Goal: Transaction & Acquisition: Purchase product/service

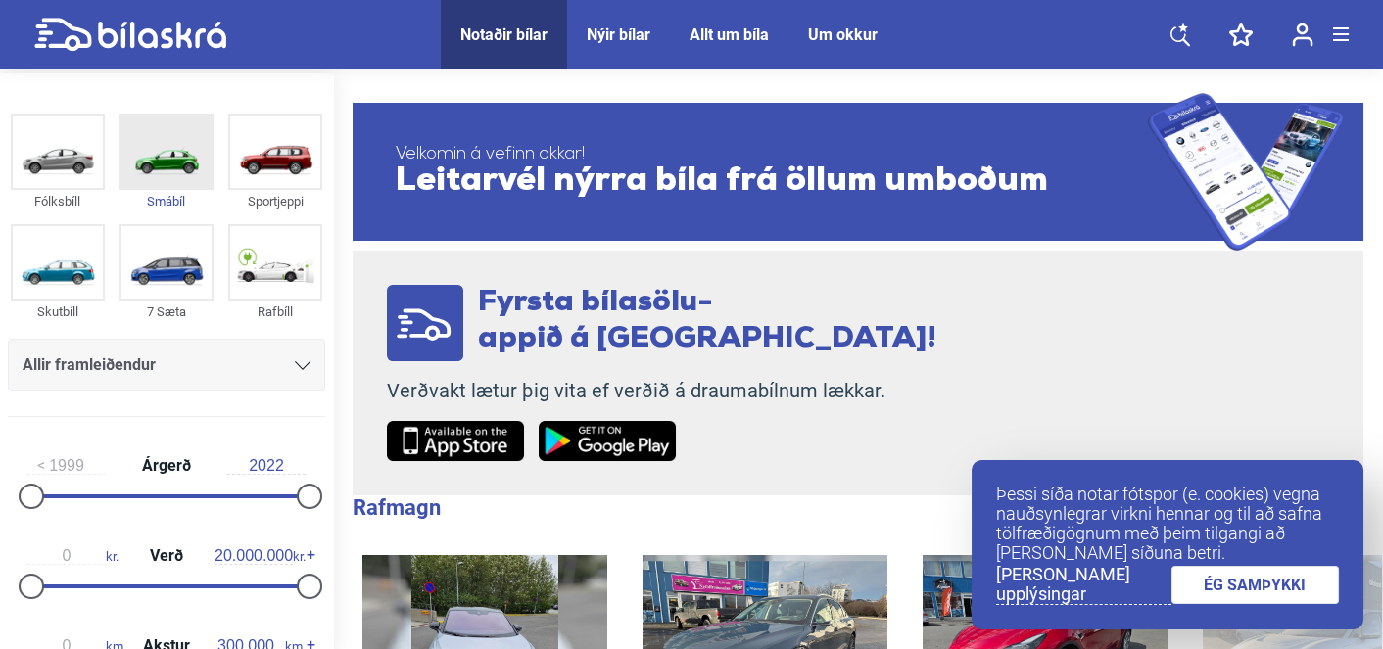
click at [176, 163] on img at bounding box center [166, 152] width 90 height 72
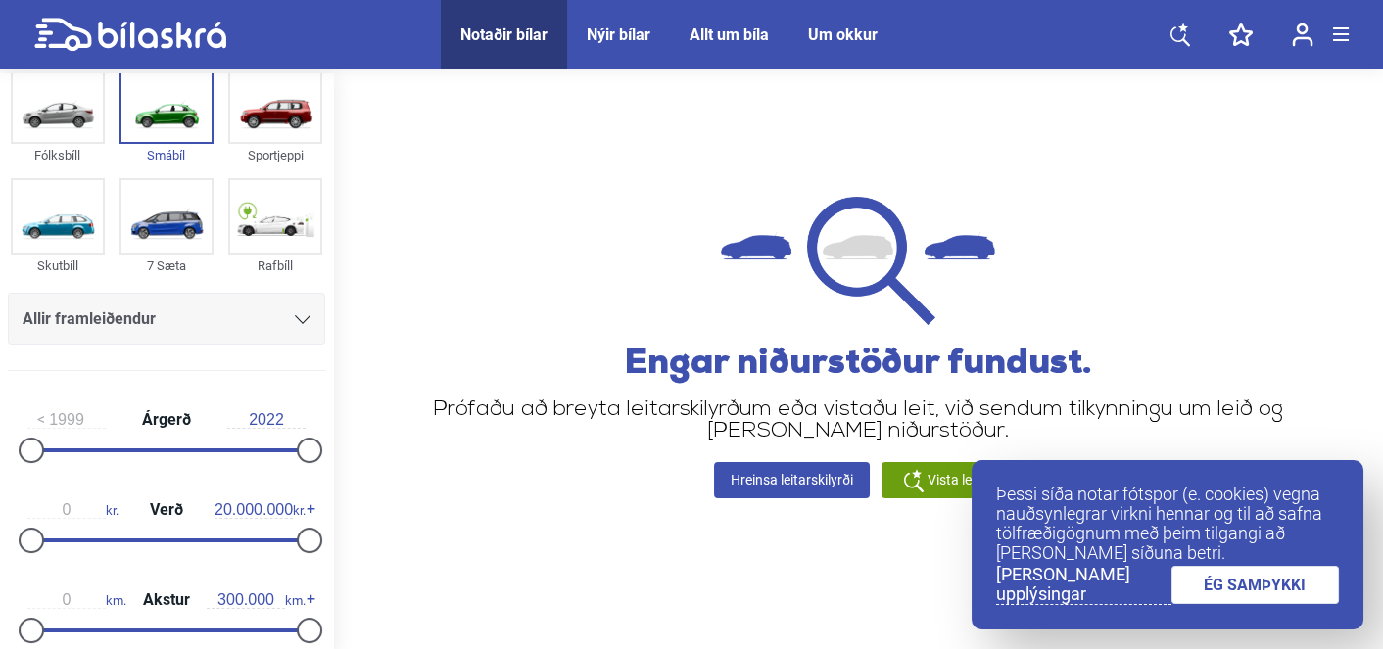
scroll to position [47, 0]
click at [231, 348] on div "Allir framleiðendur" at bounding box center [166, 323] width 317 height 62
click at [241, 325] on div "Allir framleiðendur" at bounding box center [167, 318] width 288 height 27
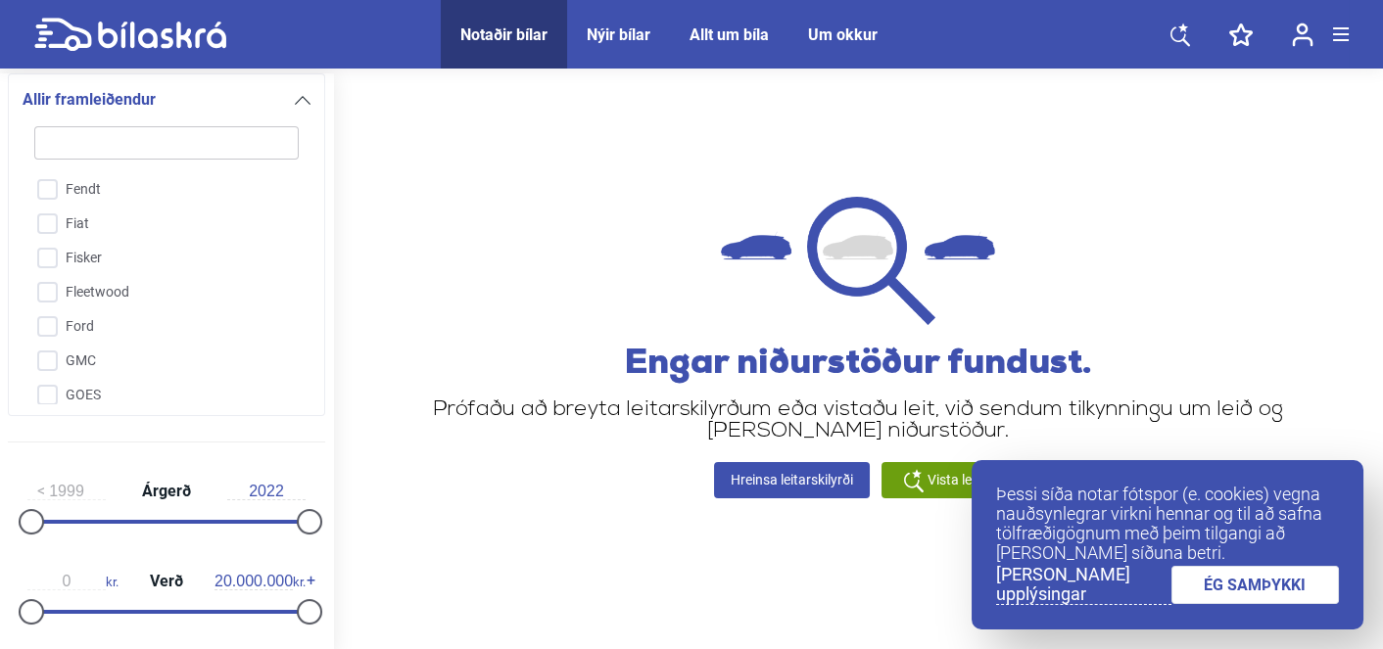
scroll to position [1263, 0]
click at [69, 226] on input "Fiat" at bounding box center [154, 227] width 266 height 34
checkbox input "true"
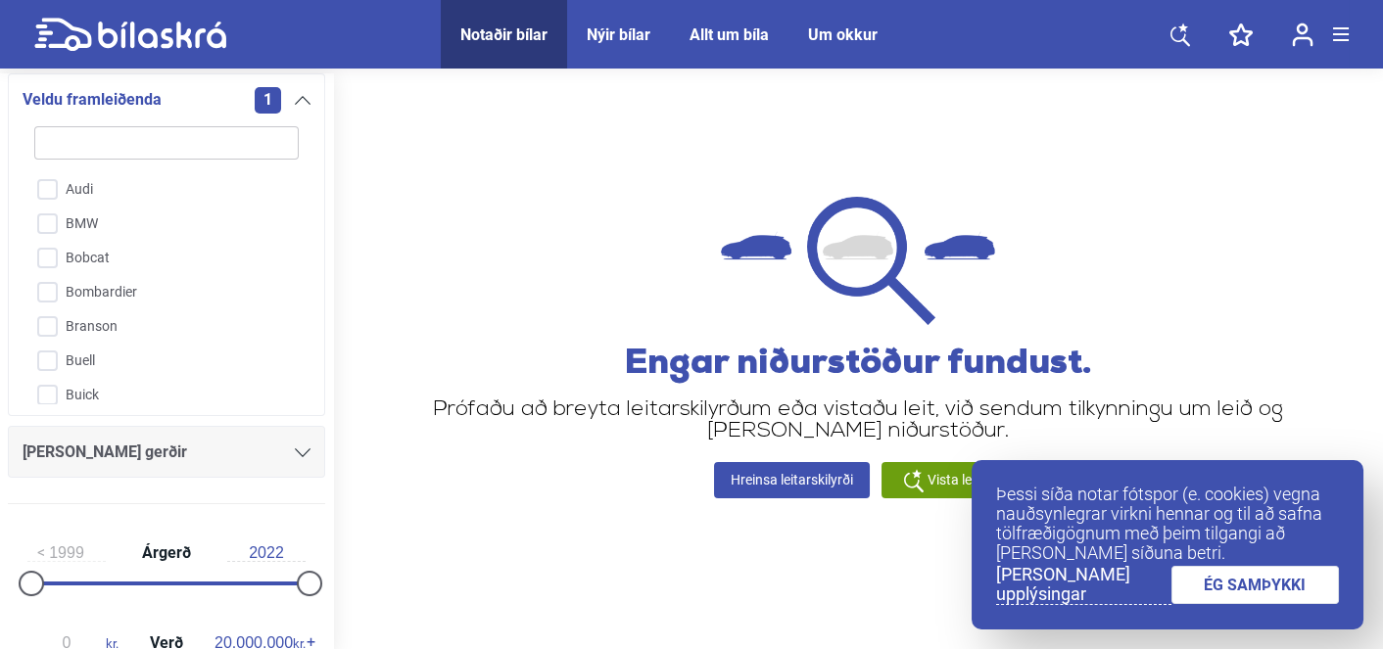
scroll to position [171, 0]
click at [293, 108] on div "1" at bounding box center [283, 100] width 56 height 26
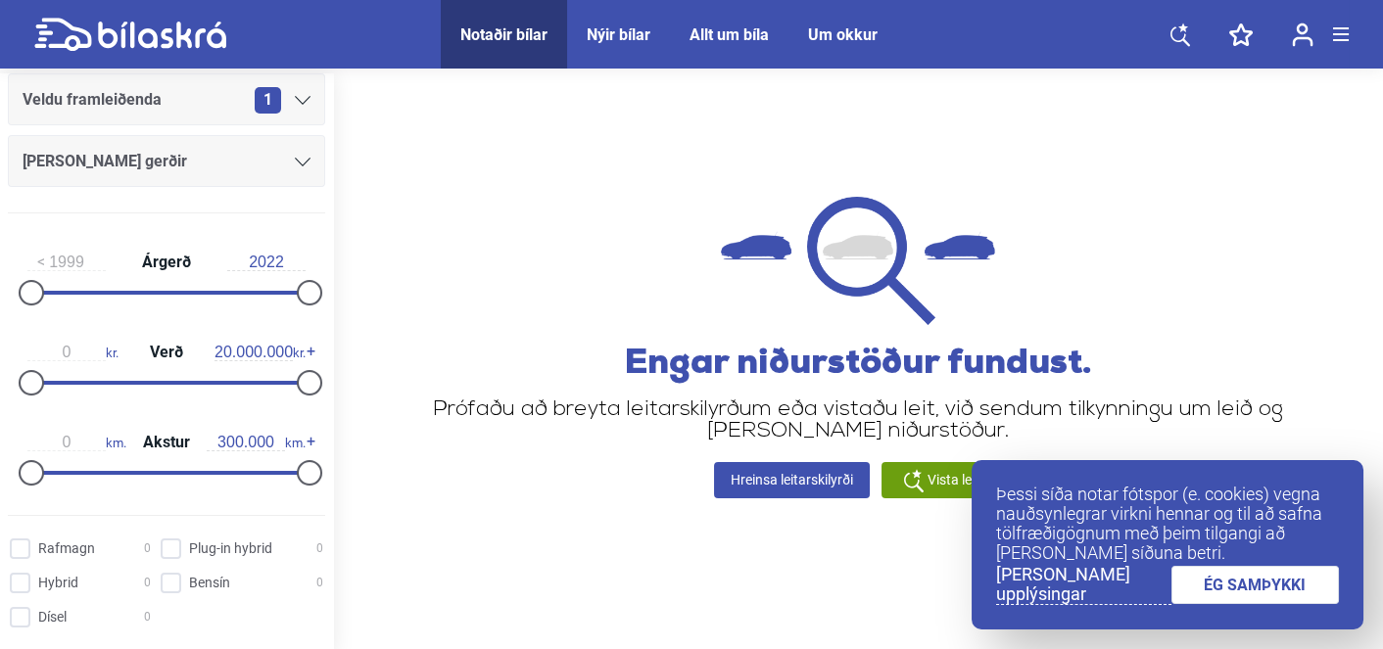
scroll to position [0, 0]
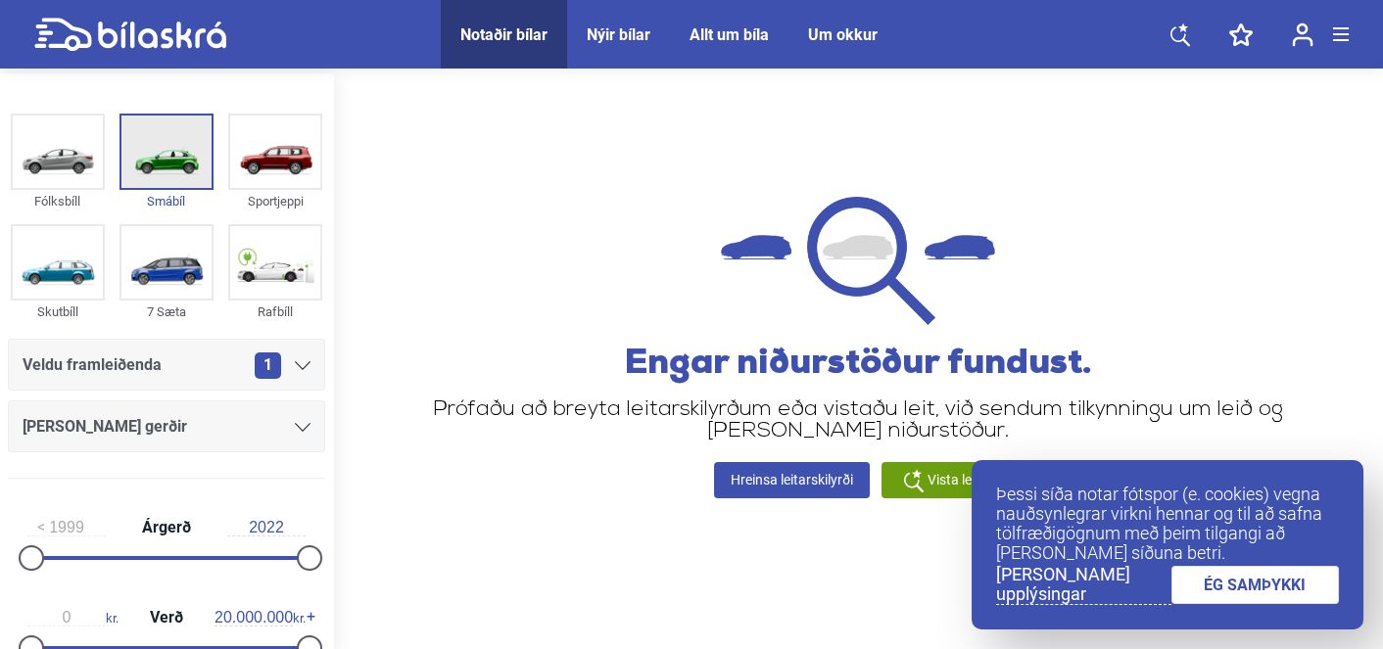
click at [182, 150] on img at bounding box center [166, 152] width 90 height 72
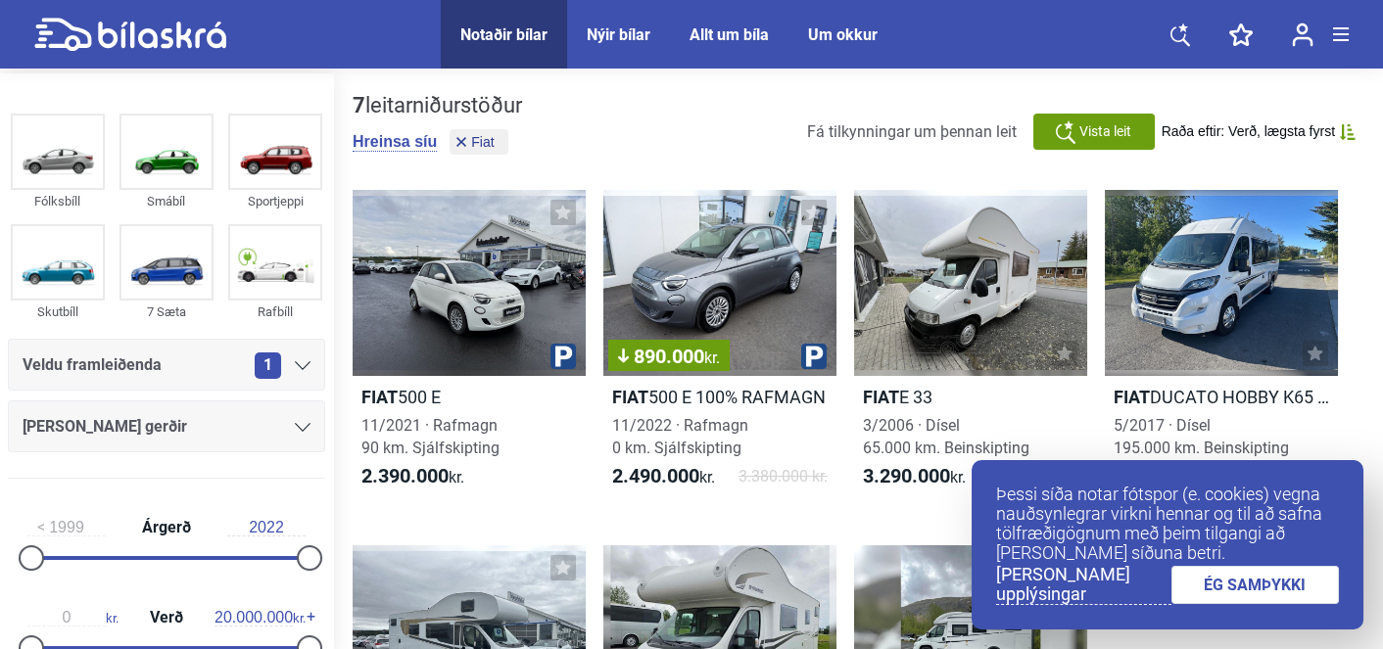
click at [222, 428] on div "[PERSON_NAME] gerðir" at bounding box center [167, 426] width 288 height 27
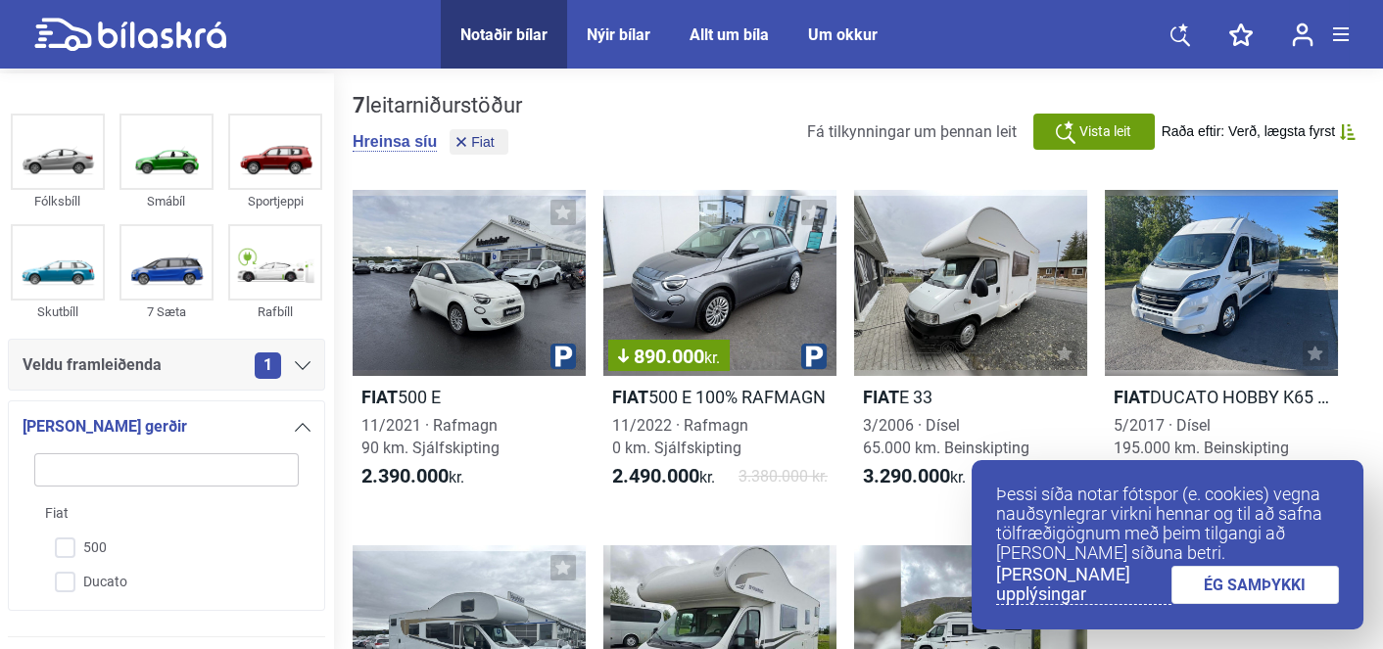
scroll to position [327, 0]
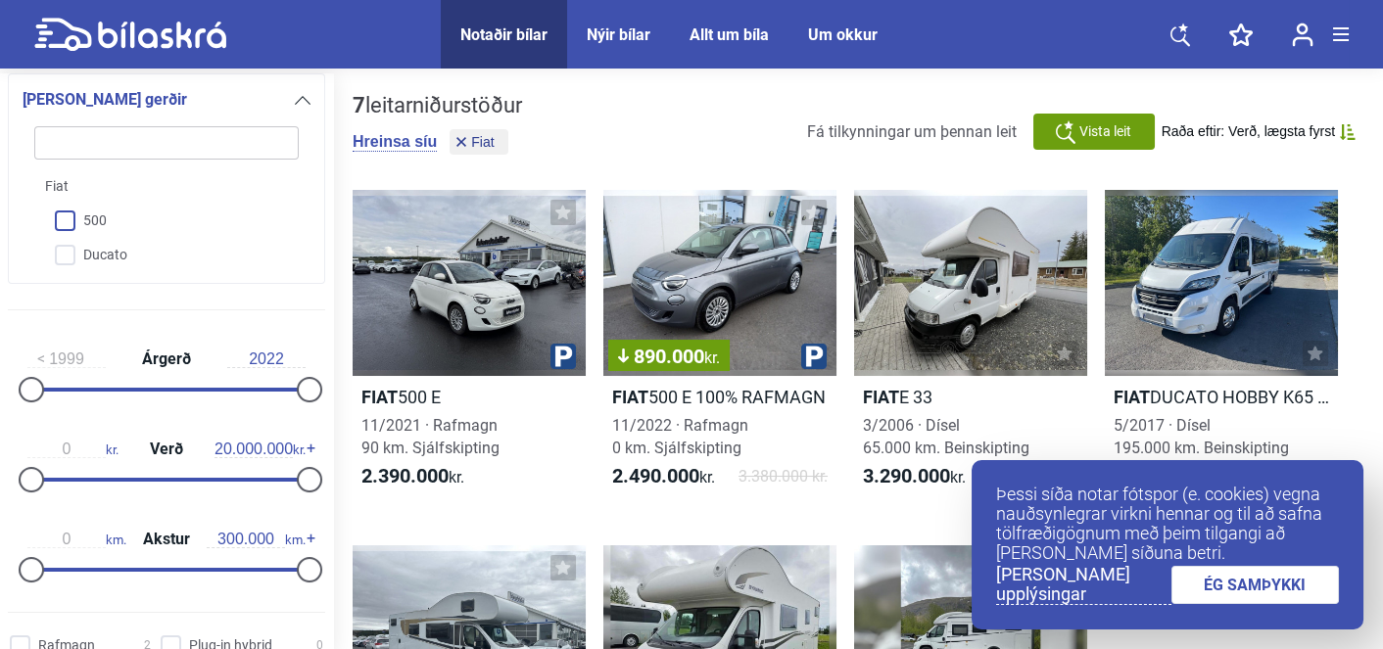
click at [67, 224] on input "500" at bounding box center [154, 222] width 266 height 34
checkbox input "true"
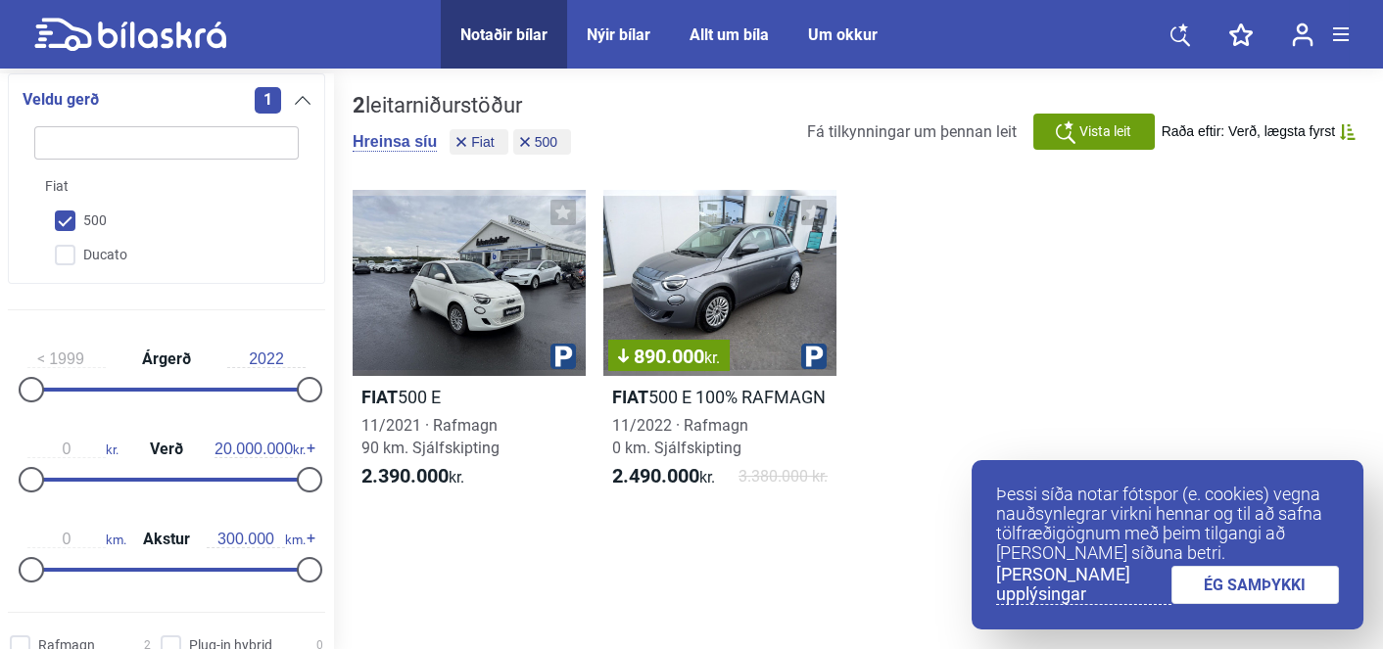
click at [392, 514] on div "Fiat 500 E 11/2021 · Rafmagn 90 km. Sjálfskipting 2.390.000 kr. 890.000 kr. Fia…" at bounding box center [857, 347] width 1010 height 355
click at [705, 309] on div "890.000 kr." at bounding box center [719, 283] width 233 height 186
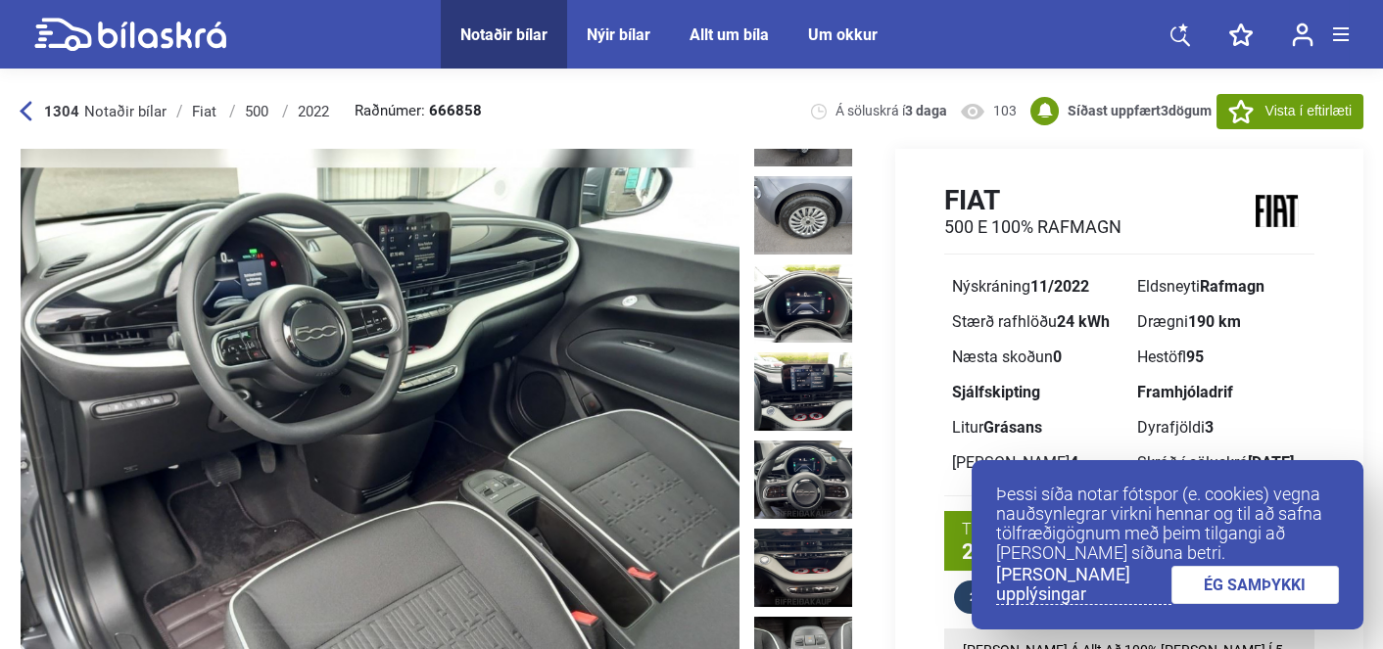
scroll to position [956, 0]
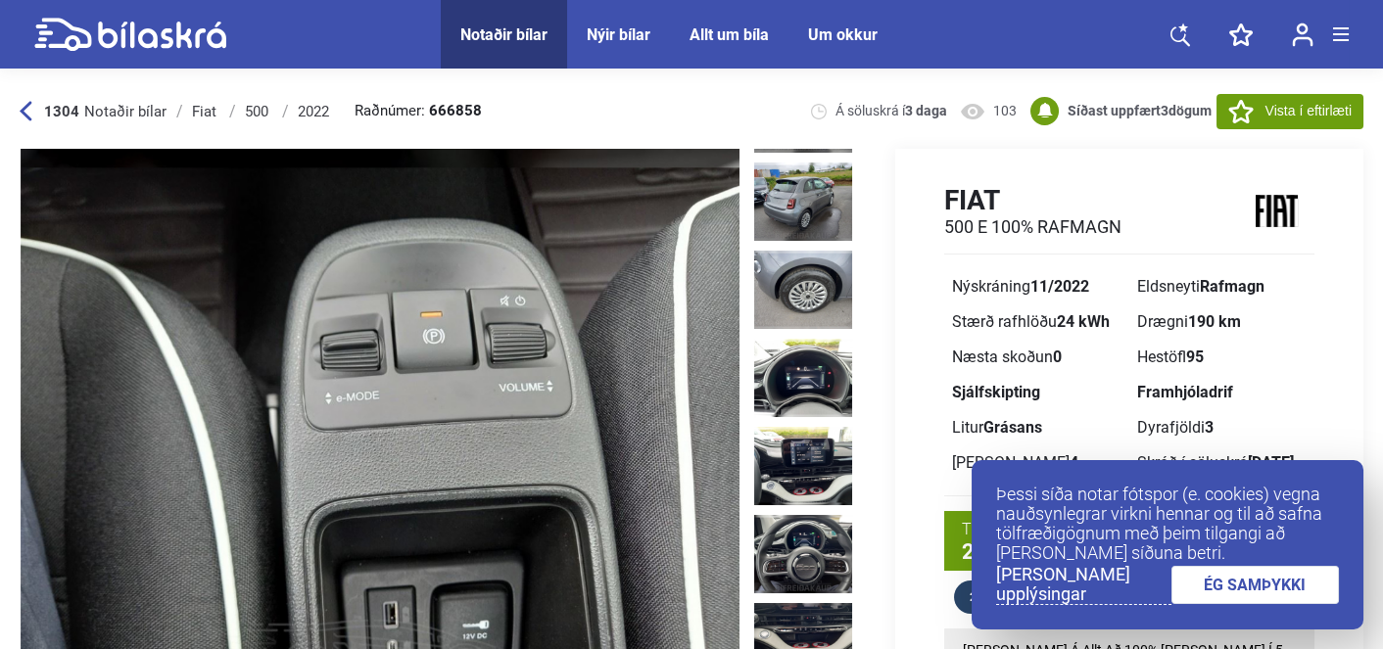
click at [1100, 591] on link "[PERSON_NAME] upplýsingar" at bounding box center [1083, 585] width 175 height 40
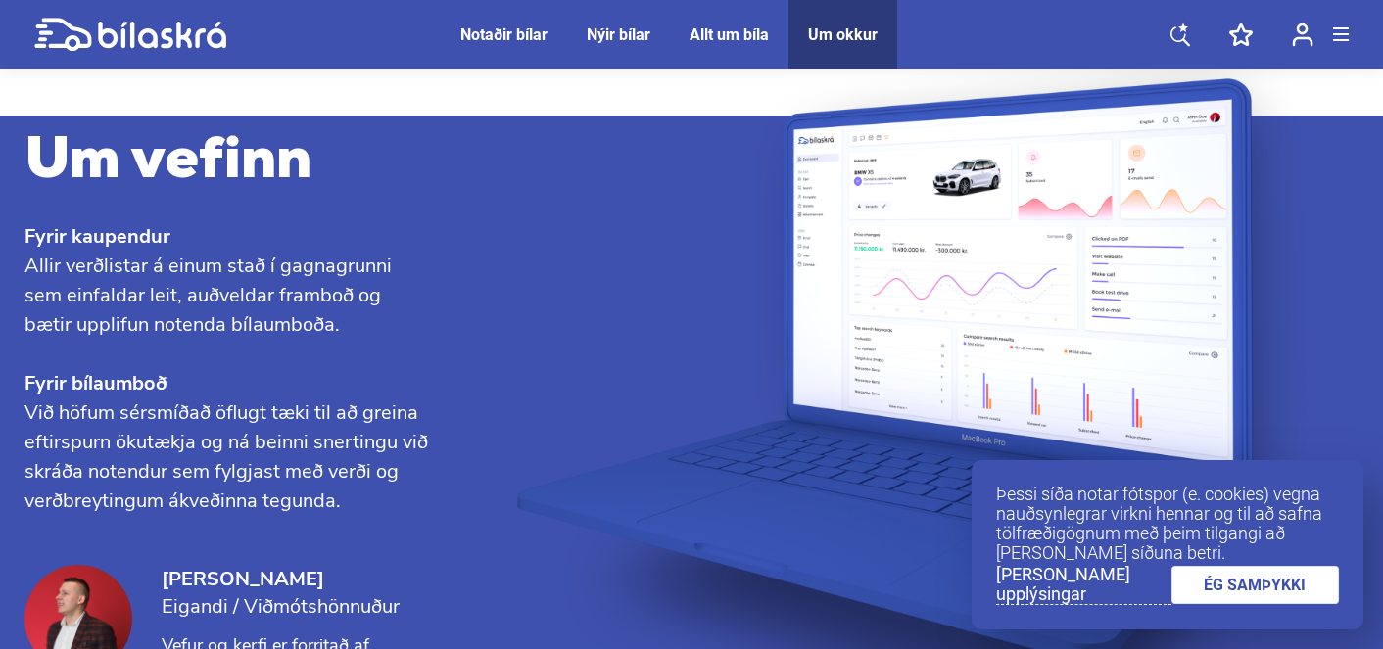
scroll to position [2066, 0]
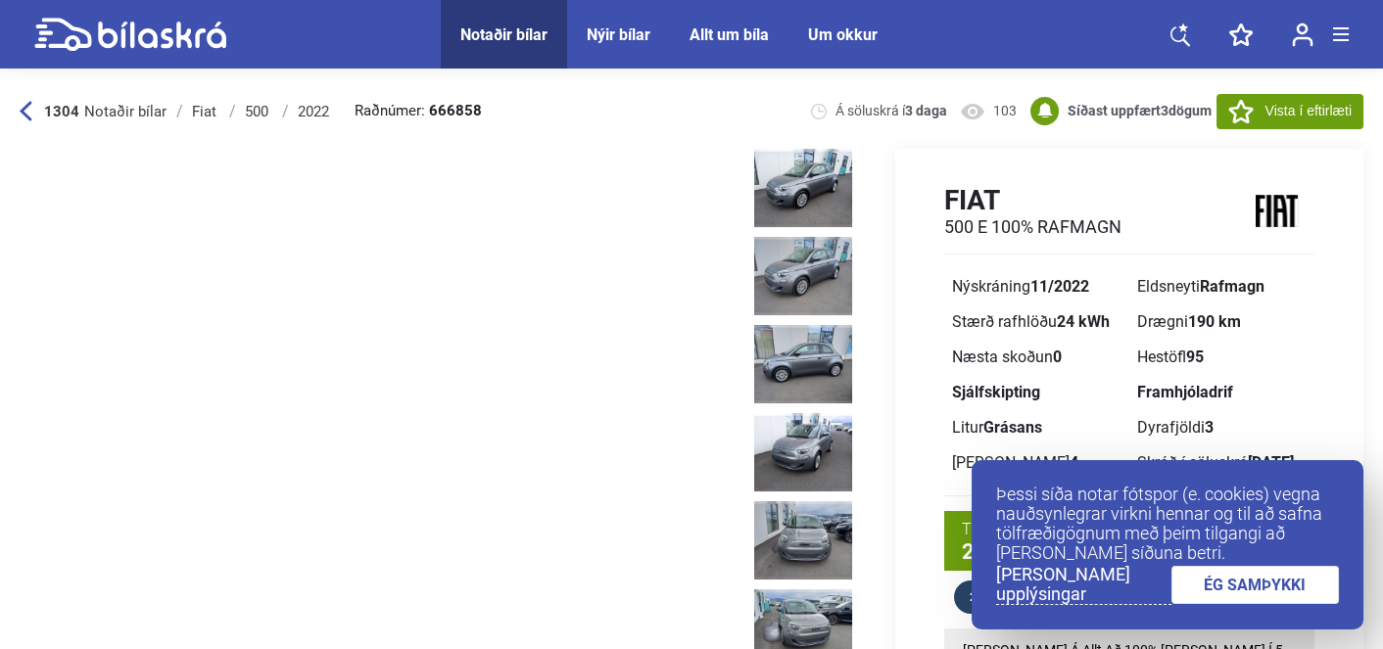
click at [1205, 599] on link "ÉG SAMÞYKKI" at bounding box center [1255, 585] width 168 height 38
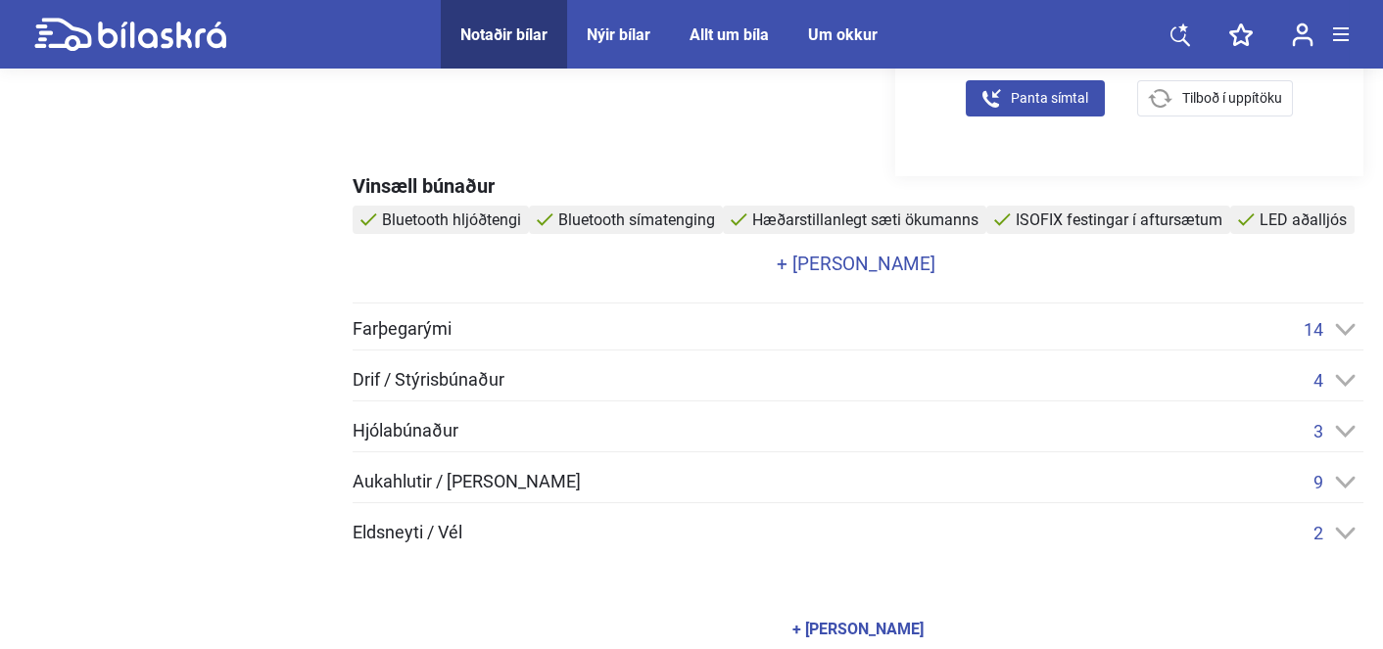
scroll to position [856, 0]
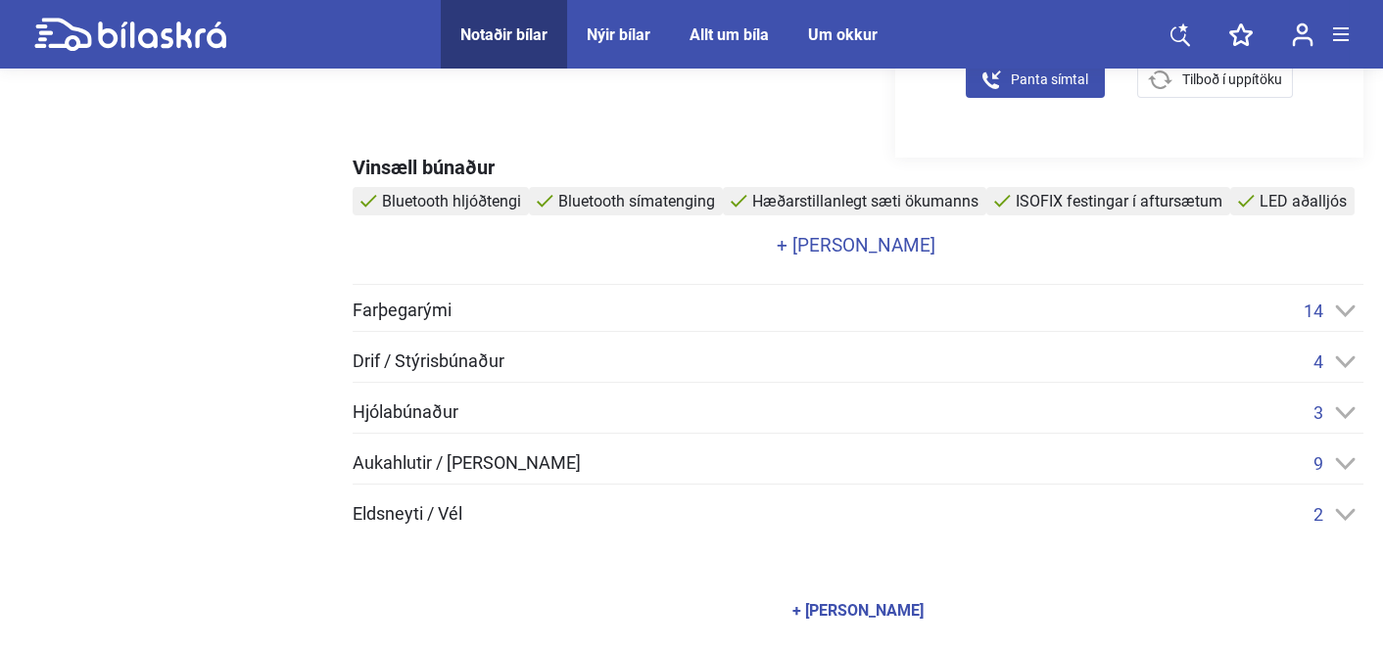
click at [1352, 305] on icon at bounding box center [1345, 311] width 21 height 13
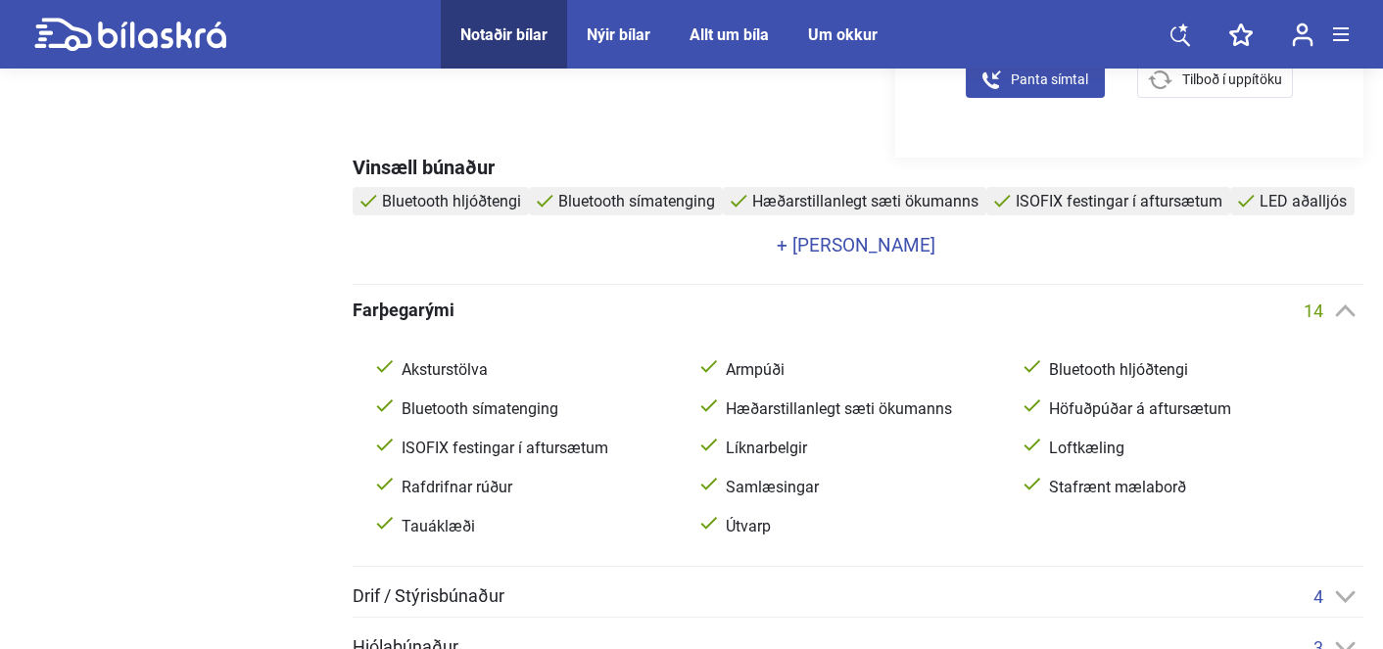
click at [1346, 590] on icon at bounding box center [1346, 596] width 20 height 12
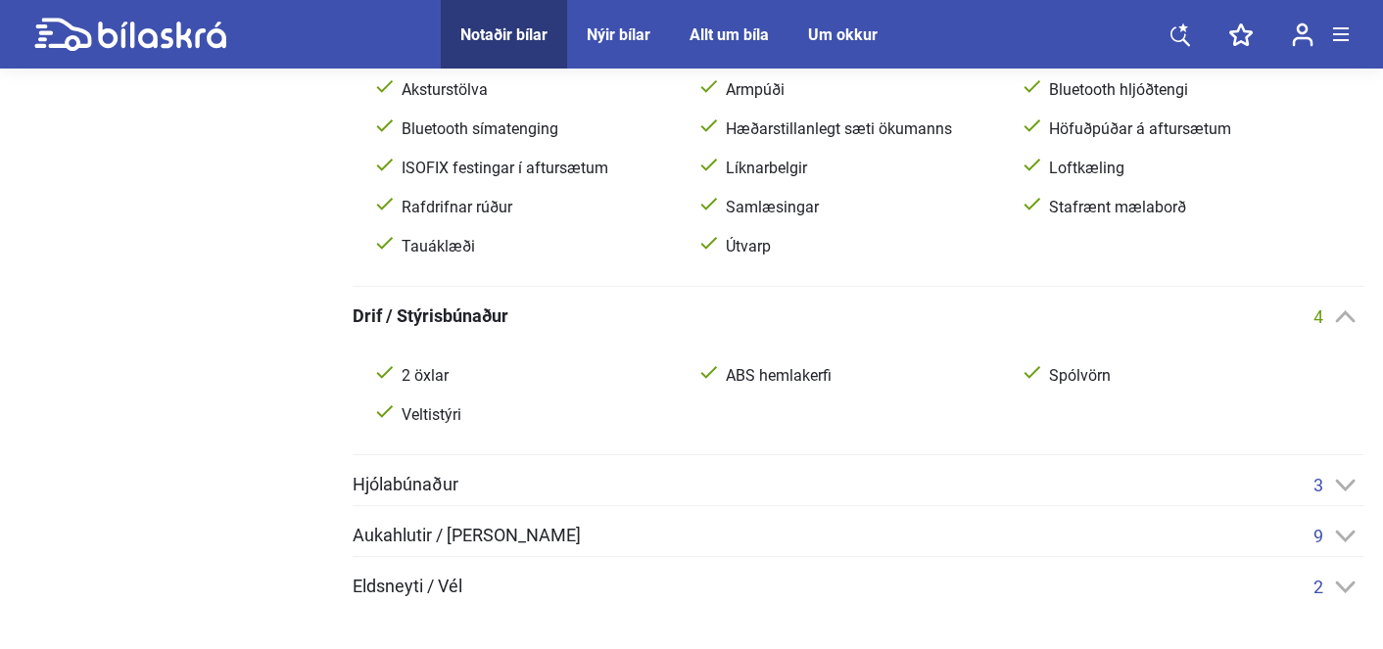
scroll to position [1138, 0]
click at [1349, 477] on icon at bounding box center [1345, 483] width 21 height 13
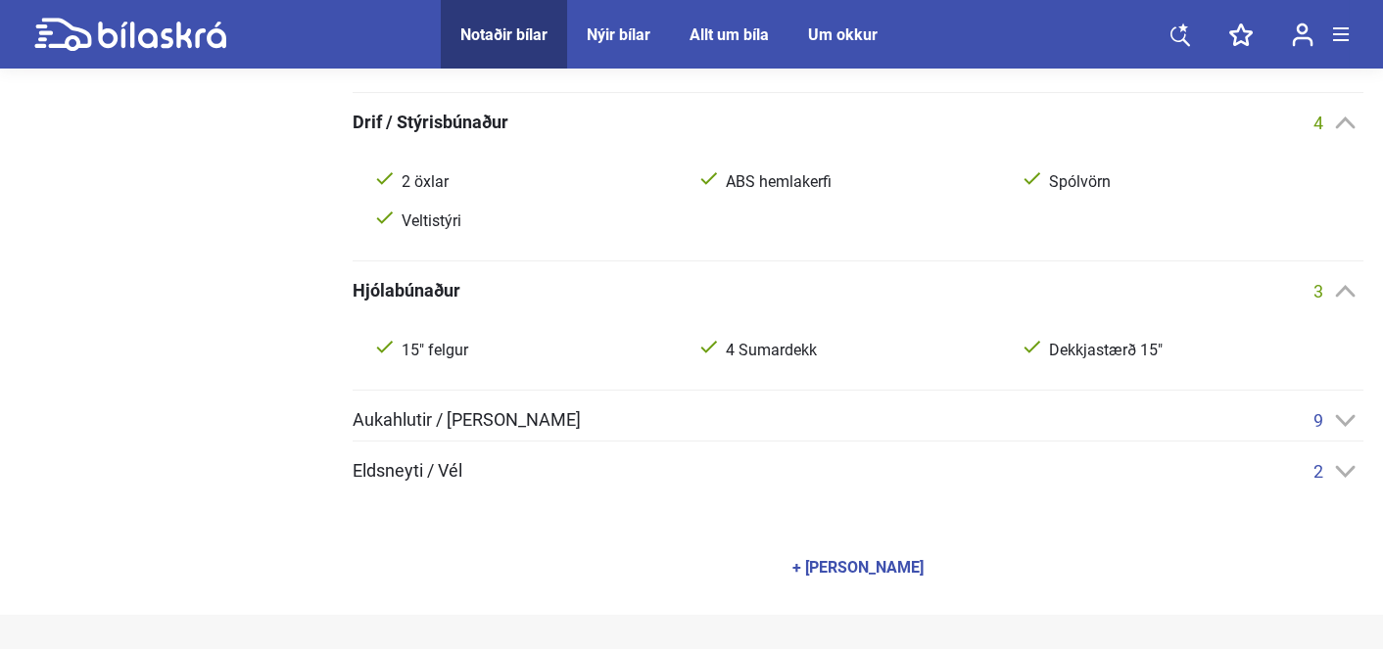
scroll to position [1343, 0]
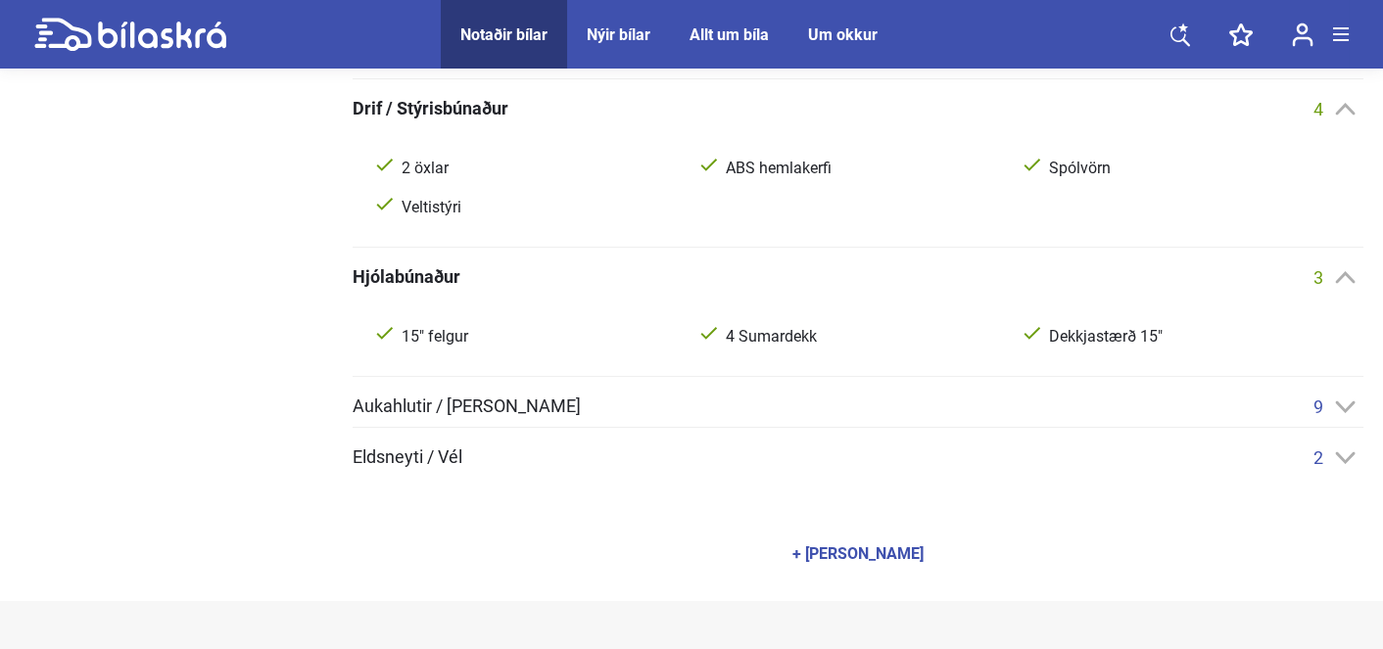
click at [1352, 400] on icon at bounding box center [1346, 406] width 20 height 12
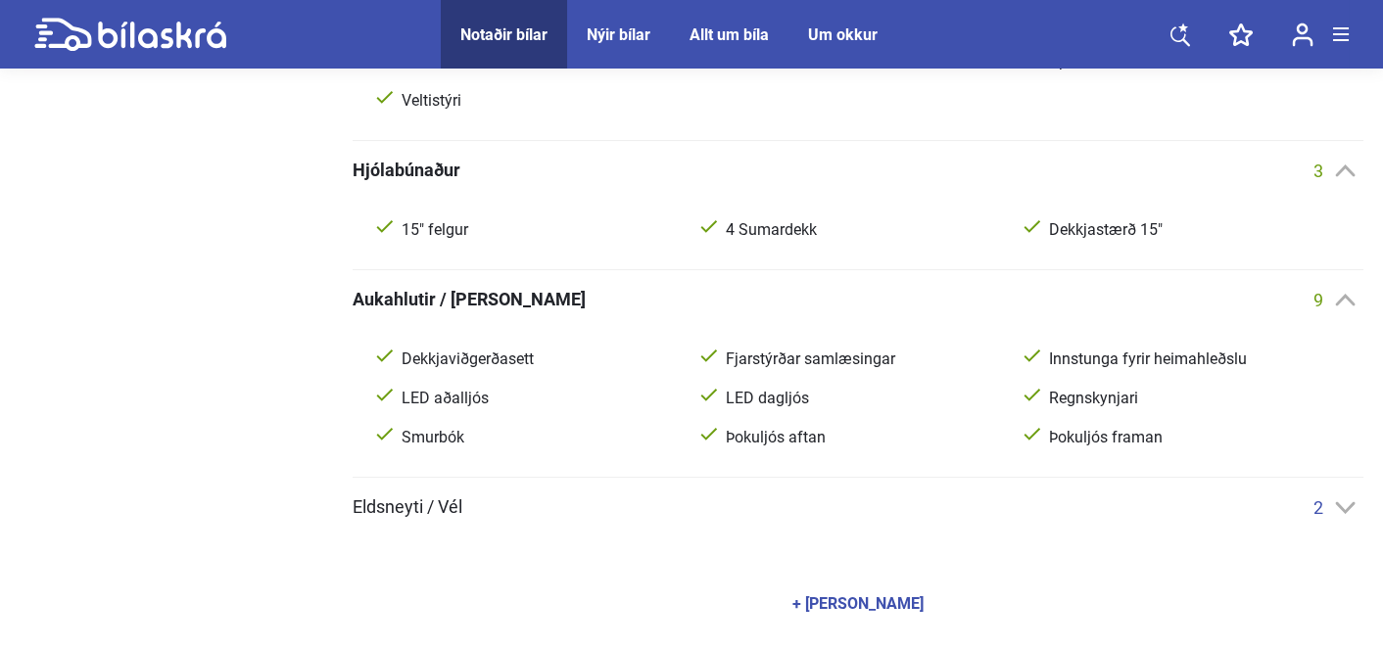
scroll to position [1477, 0]
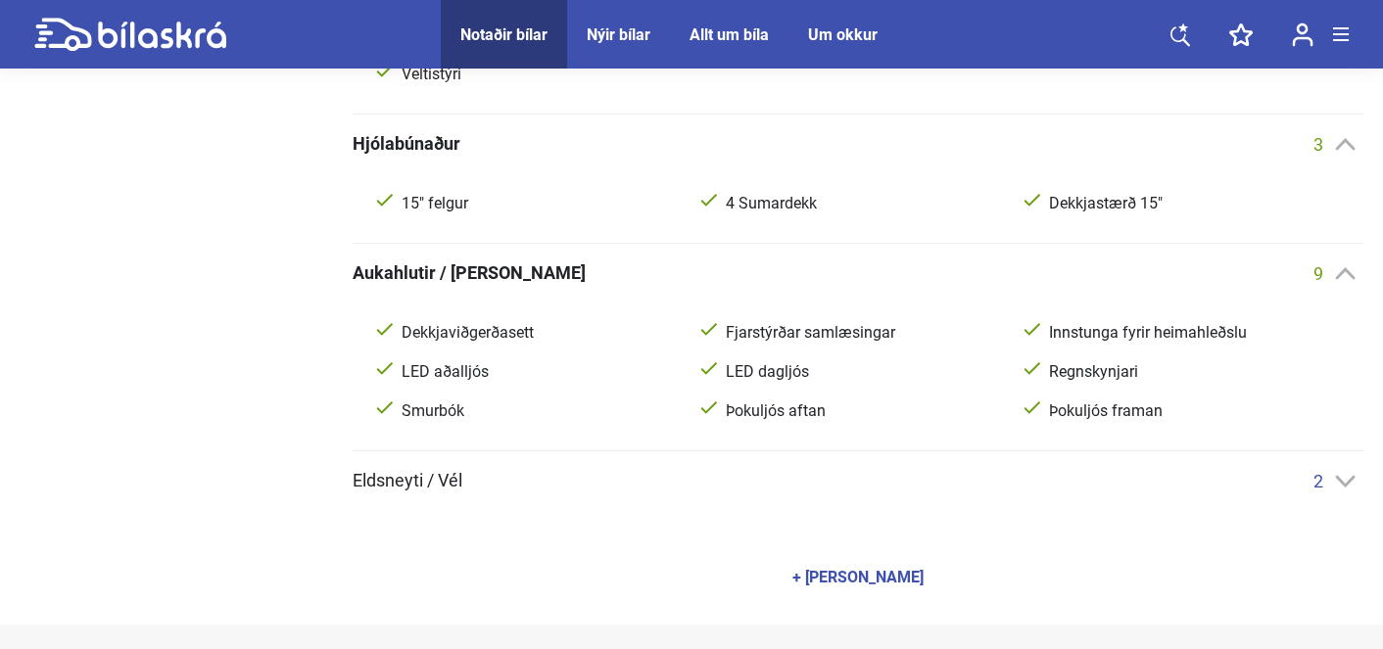
click at [1348, 475] on icon at bounding box center [1346, 481] width 20 height 12
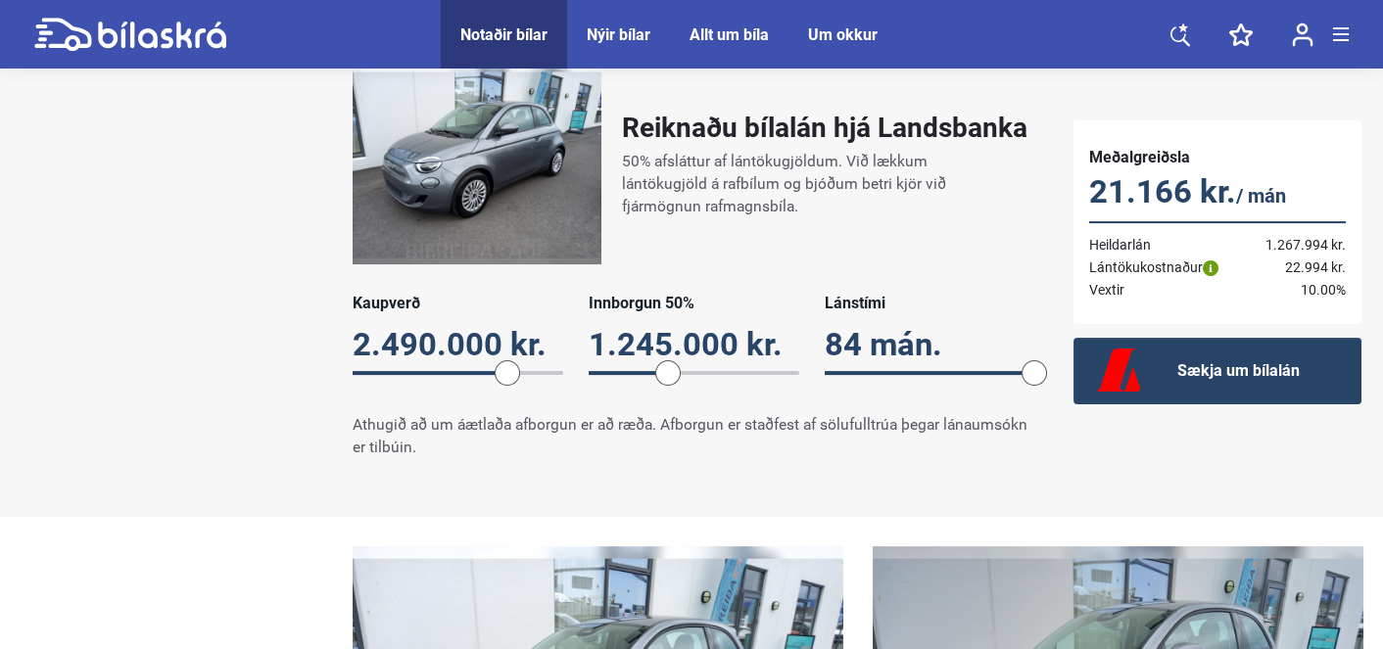
scroll to position [2183, 0]
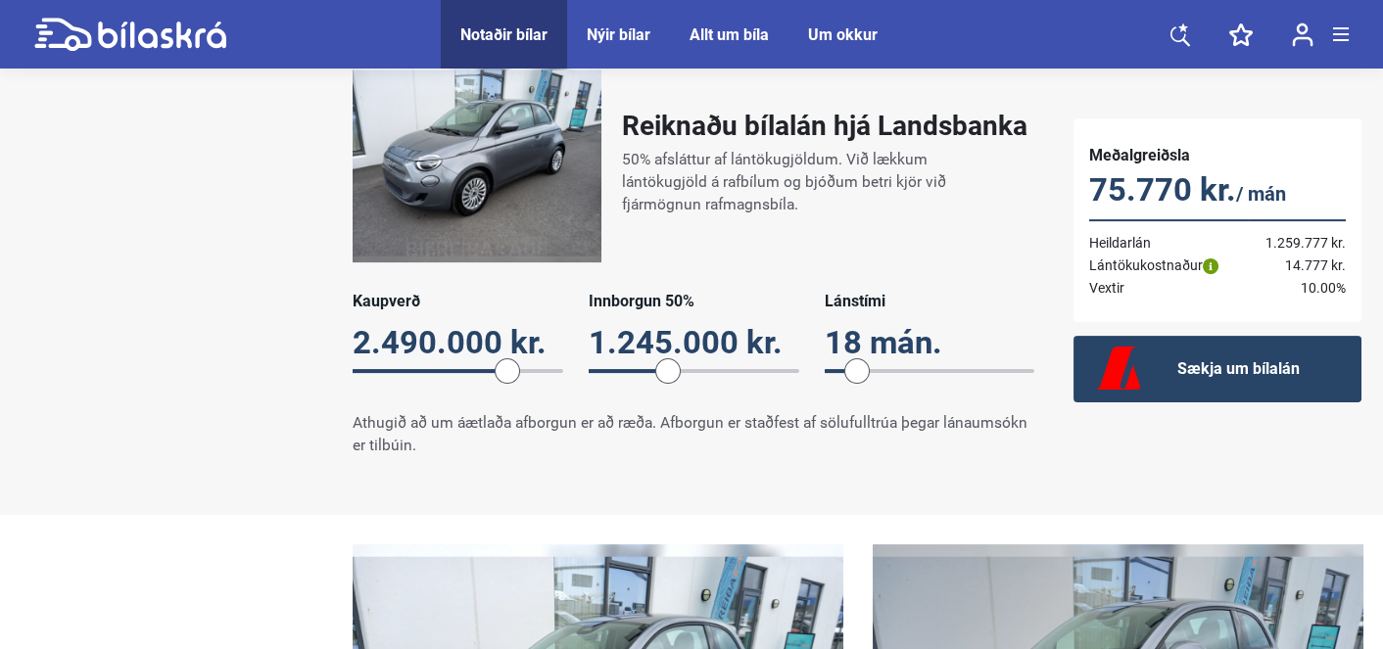
drag, startPoint x: 1042, startPoint y: 347, endPoint x: 850, endPoint y: 341, distance: 192.0
click at [850, 341] on div "Lánstími 18 mán. 18" at bounding box center [929, 343] width 211 height 103
click at [988, 264] on div "Reiknaðu bílalán hjá Landsbanka 50% afsláttur af lántökugjöldum. Við lækkum lán…" at bounding box center [693, 260] width 721 height 433
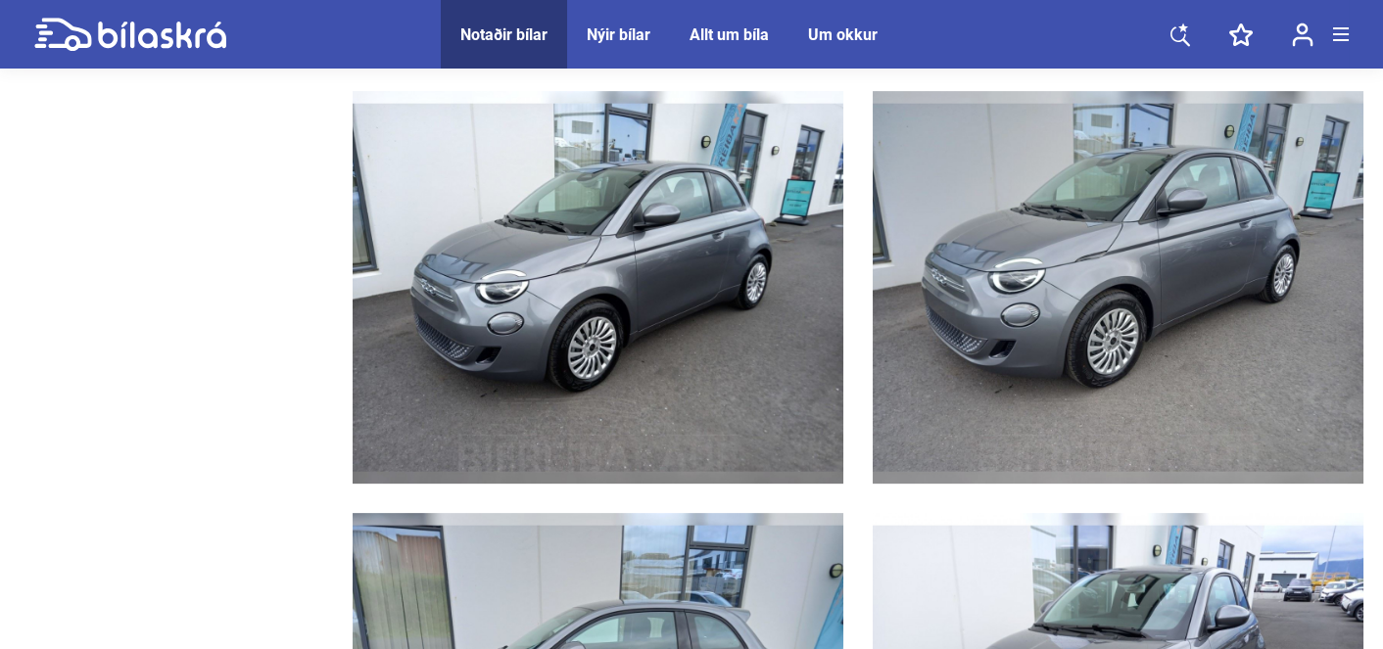
scroll to position [2462, 0]
